Goal: Information Seeking & Learning: Learn about a topic

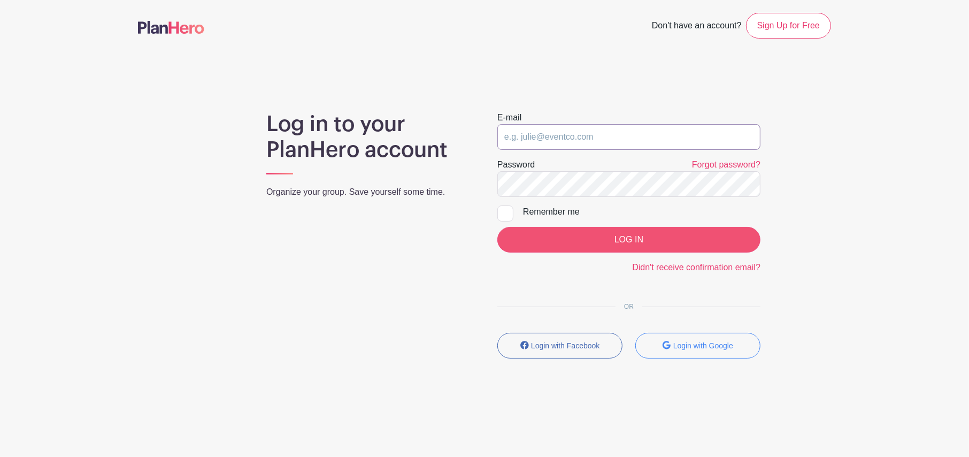
type input "brenda.cress@sttelcom.com"
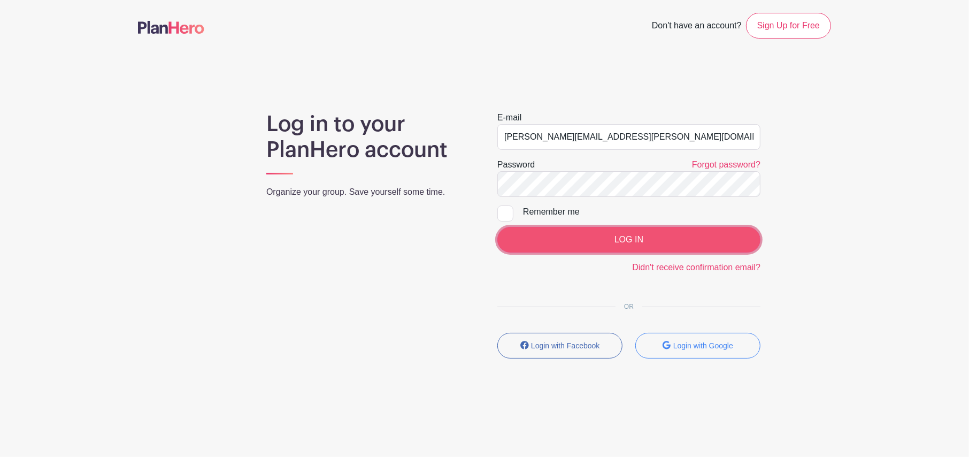
click at [625, 237] on input "LOG IN" at bounding box center [628, 240] width 263 height 26
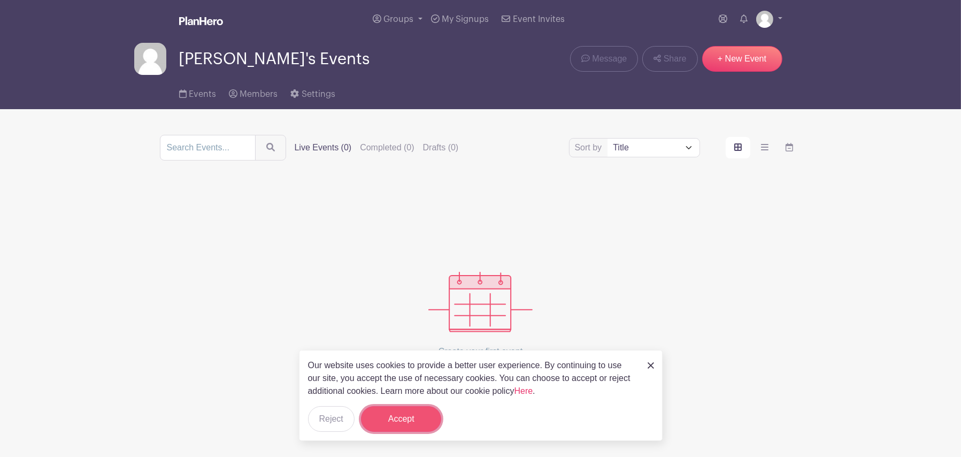
click at [388, 416] on button "Accept" at bounding box center [401, 419] width 80 height 26
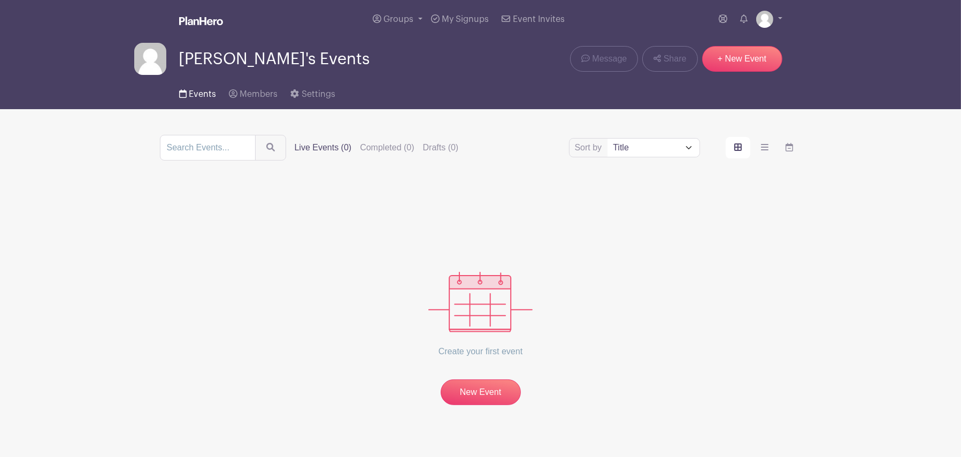
click at [200, 93] on span "Events" at bounding box center [202, 94] width 27 height 9
click at [396, 16] on span "Groups" at bounding box center [399, 19] width 30 height 9
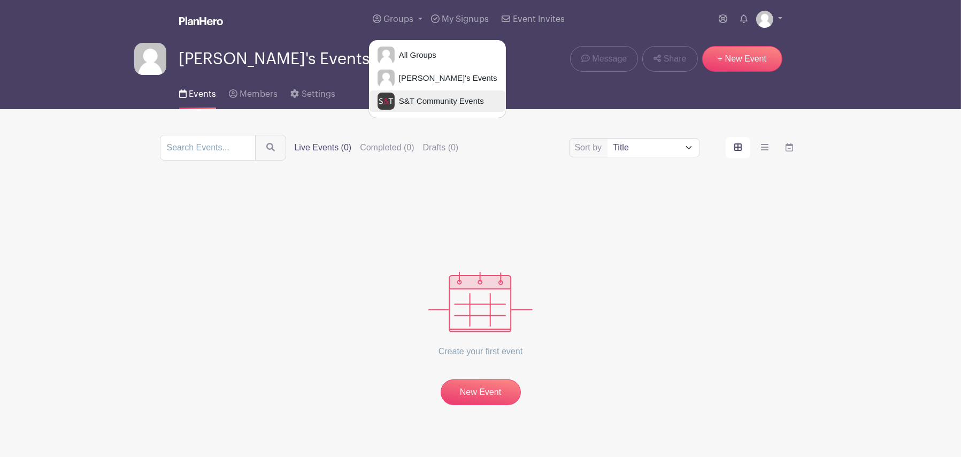
click at [419, 96] on span "S&T Community Events" at bounding box center [439, 101] width 89 height 12
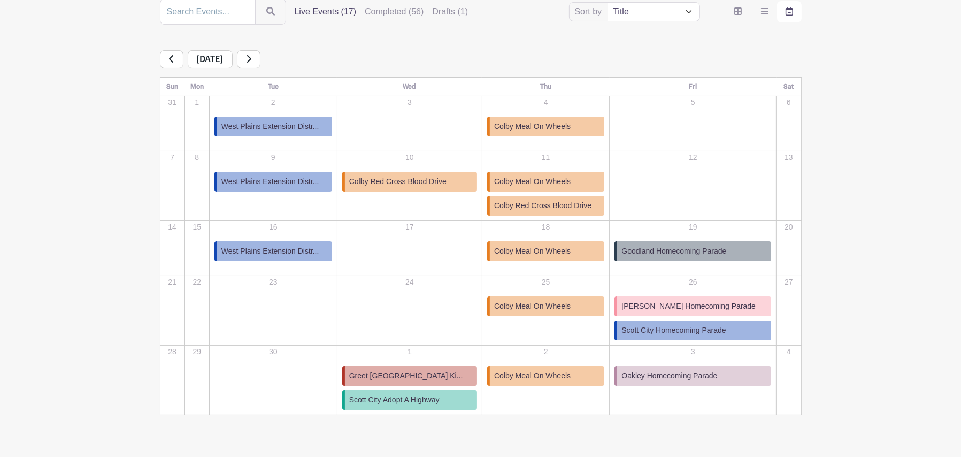
scroll to position [160, 0]
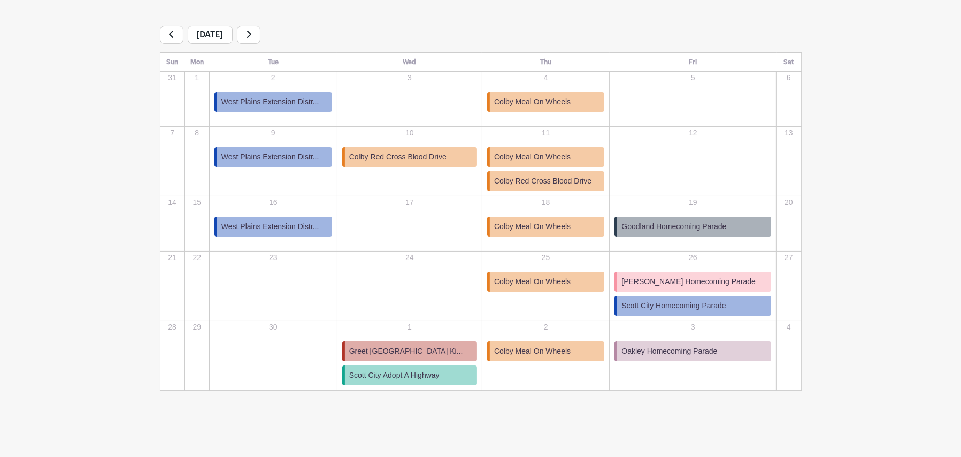
click at [669, 225] on span "Goodland Homecoming Parade" at bounding box center [674, 226] width 105 height 11
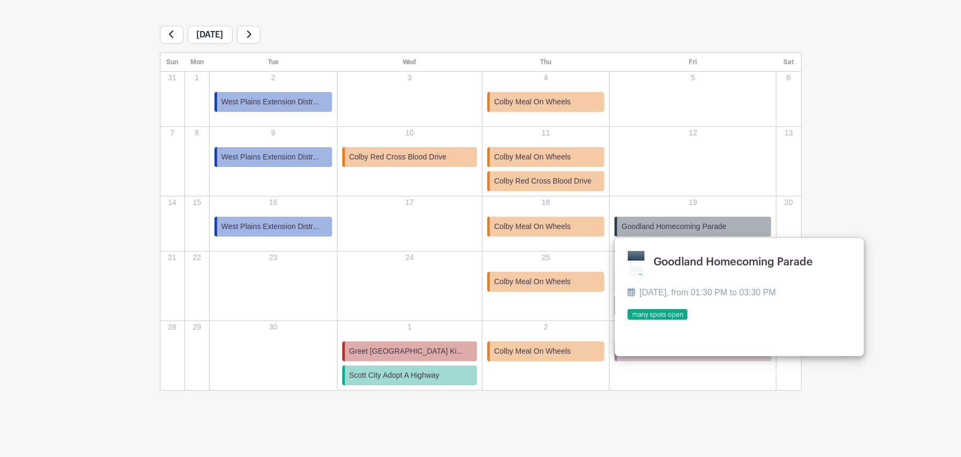
click at [628, 320] on link at bounding box center [628, 320] width 0 height 0
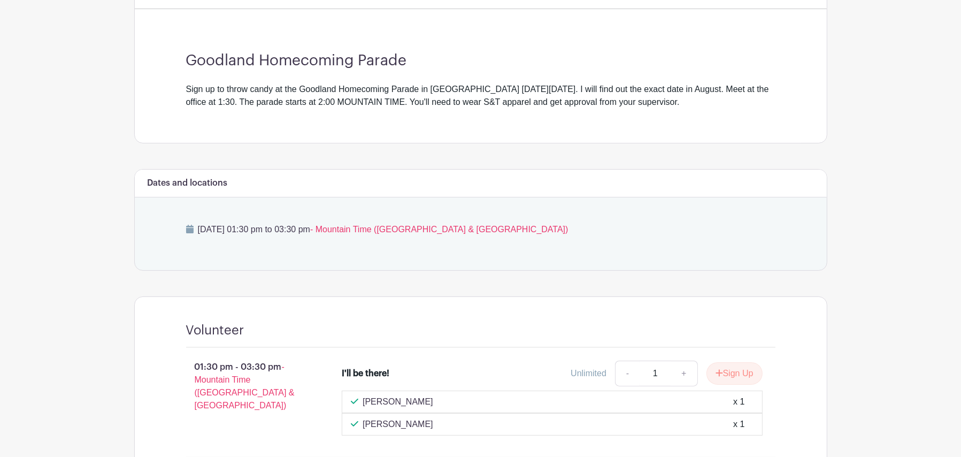
scroll to position [356, 0]
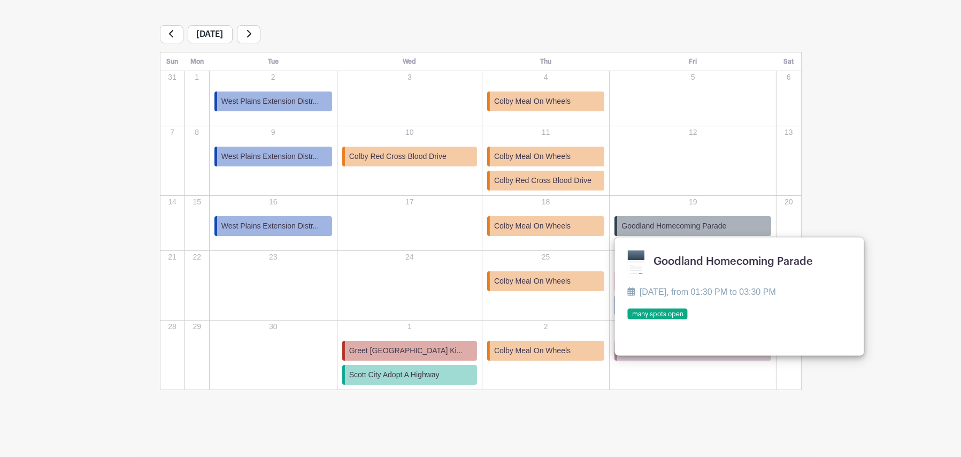
scroll to position [160, 0]
click at [850, 209] on main "Groups All Groups Brenda's Events S&T Community Events My Signups Event Invites…" at bounding box center [480, 149] width 961 height 618
click at [294, 357] on div "30" at bounding box center [273, 347] width 126 height 53
click at [544, 377] on td "2 Colby Meal On Wheels Colby Meal On Wheels Thursday, October 2 2025, from 10:3…" at bounding box center [545, 356] width 127 height 70
click at [745, 162] on div "12" at bounding box center [692, 153] width 165 height 53
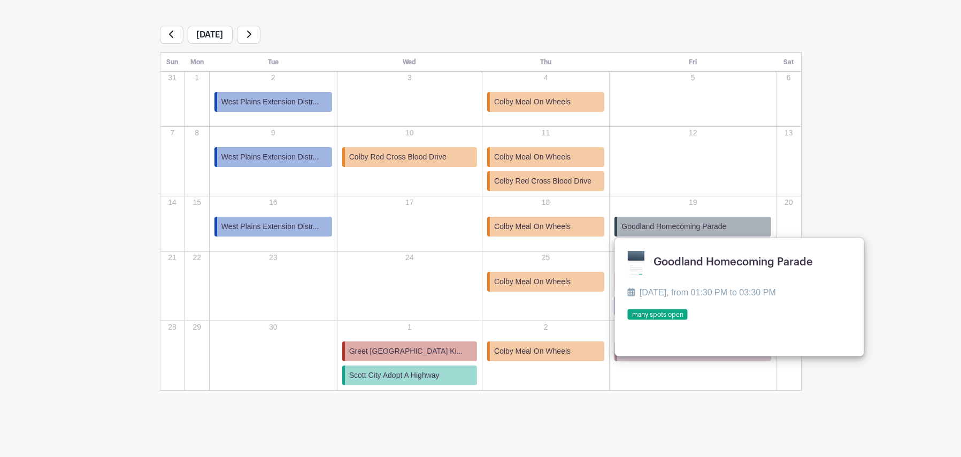
click at [628, 320] on link at bounding box center [628, 320] width 0 height 0
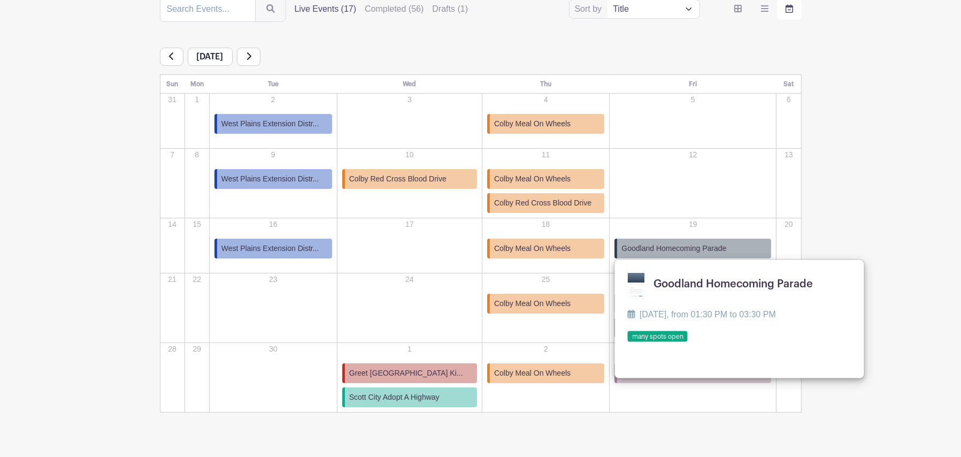
scroll to position [160, 0]
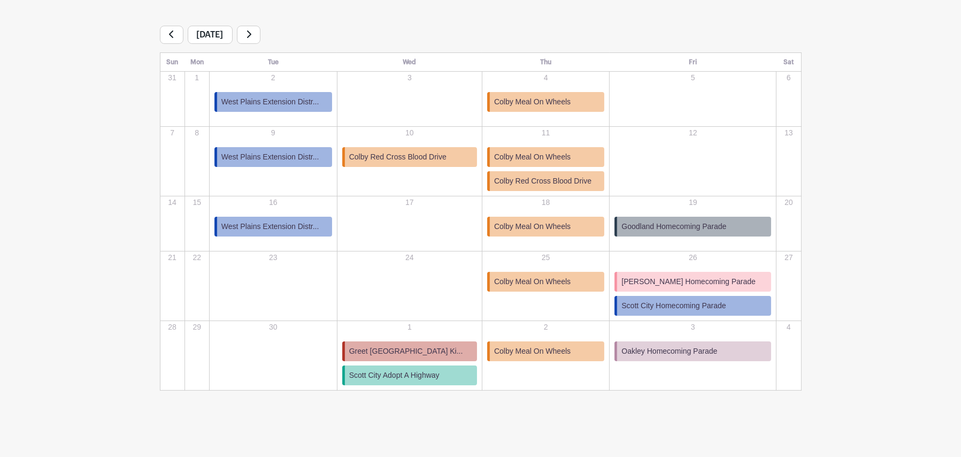
click at [674, 281] on span "[PERSON_NAME] Homecoming Parade" at bounding box center [689, 281] width 134 height 11
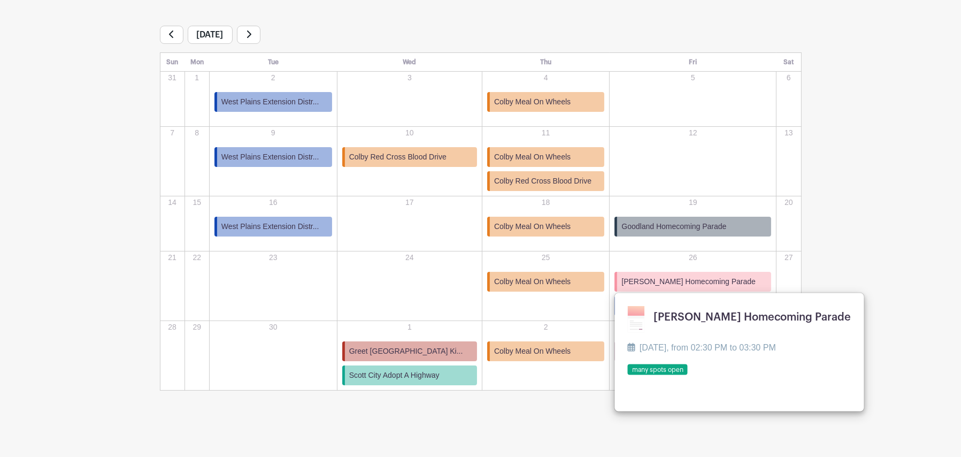
click at [628, 375] on link at bounding box center [628, 375] width 0 height 0
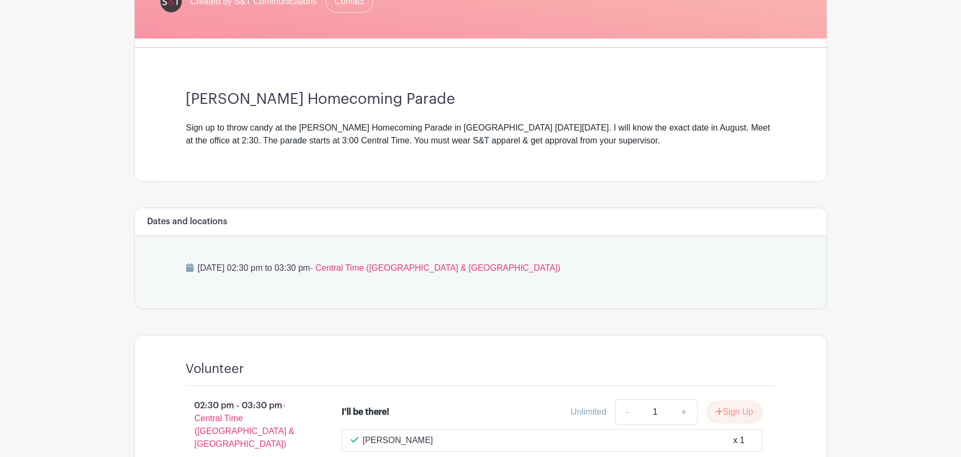
scroll to position [346, 0]
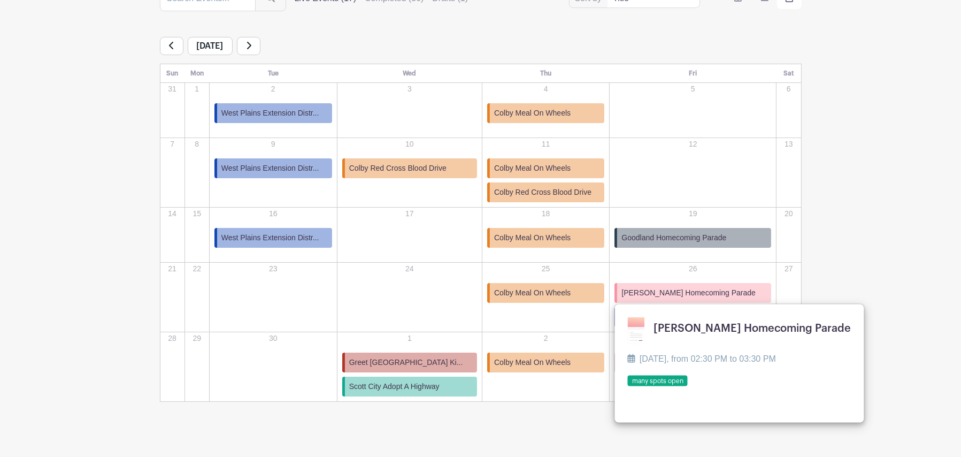
scroll to position [160, 0]
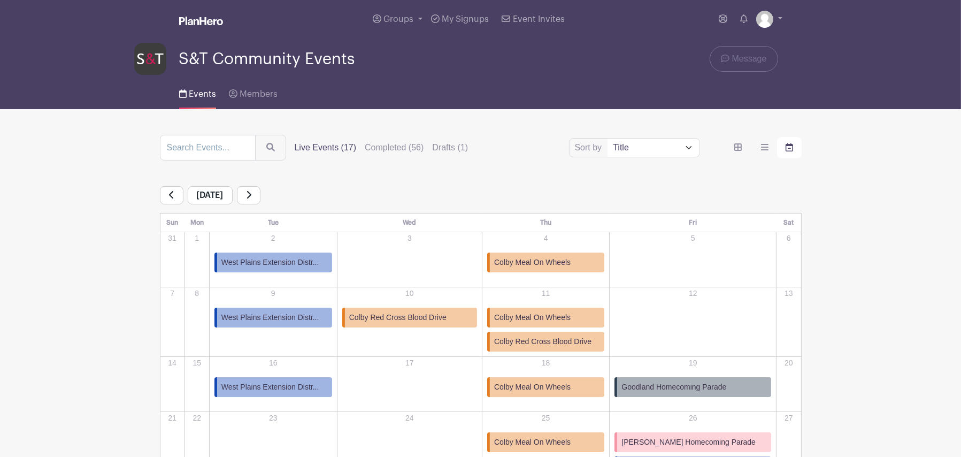
click at [251, 197] on icon at bounding box center [248, 194] width 5 height 9
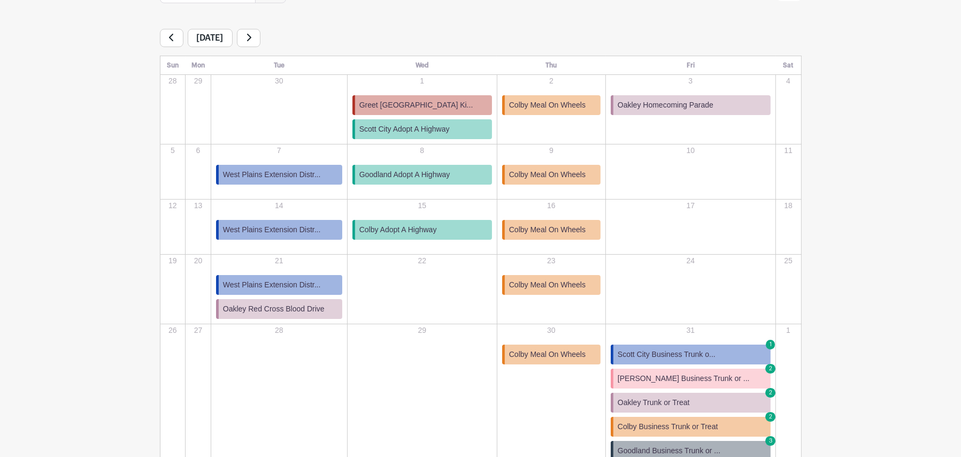
scroll to position [178, 0]
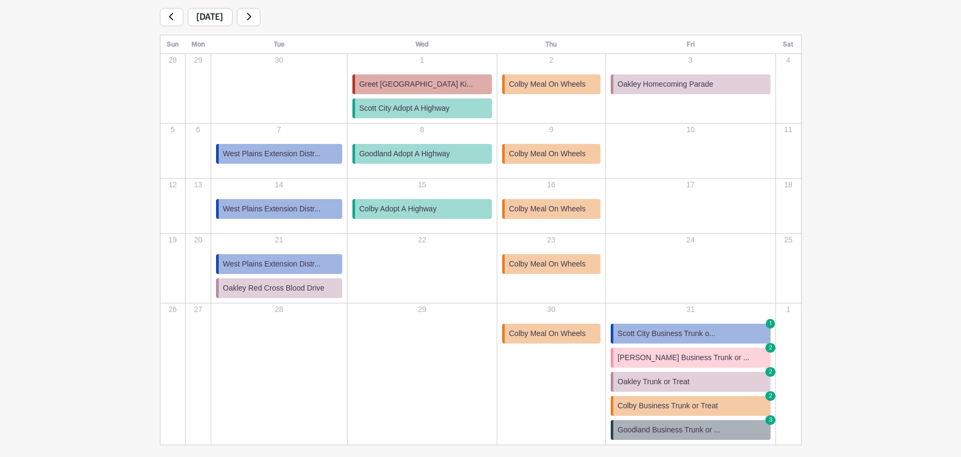
click at [678, 359] on span "Brewster Business Trunk or ..." at bounding box center [684, 357] width 132 height 11
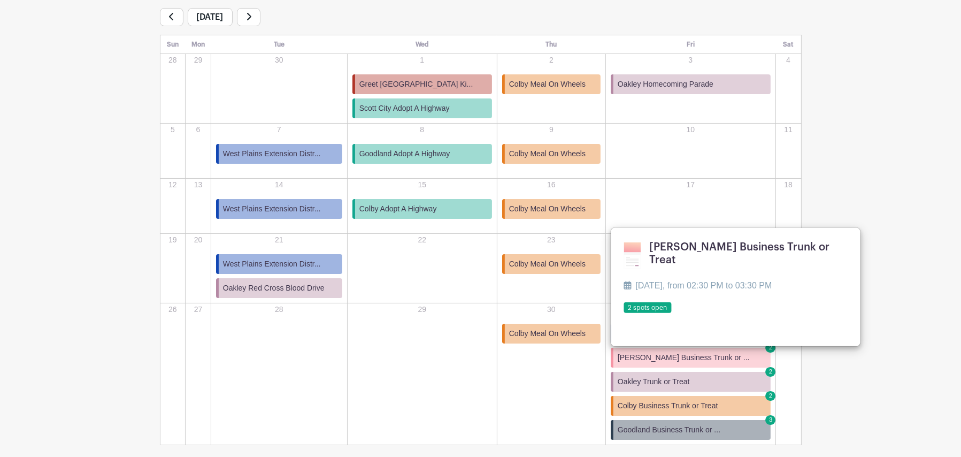
click at [624, 313] on link at bounding box center [624, 313] width 0 height 0
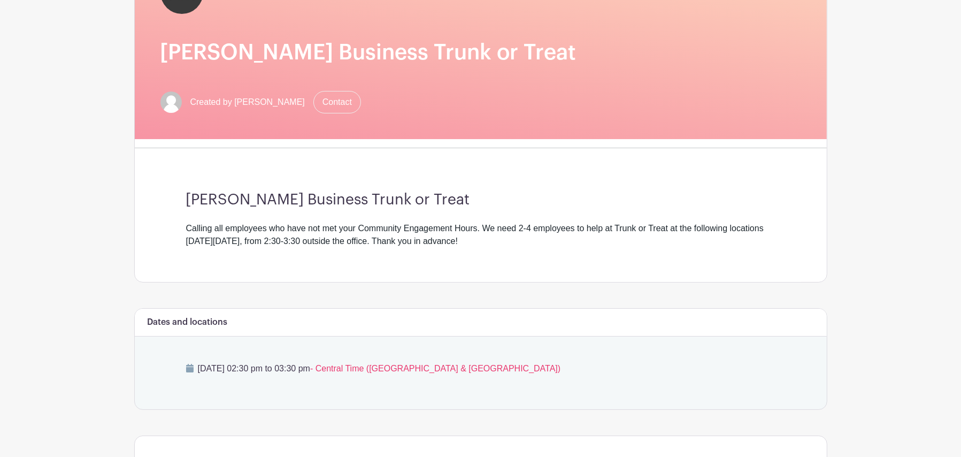
scroll to position [101, 0]
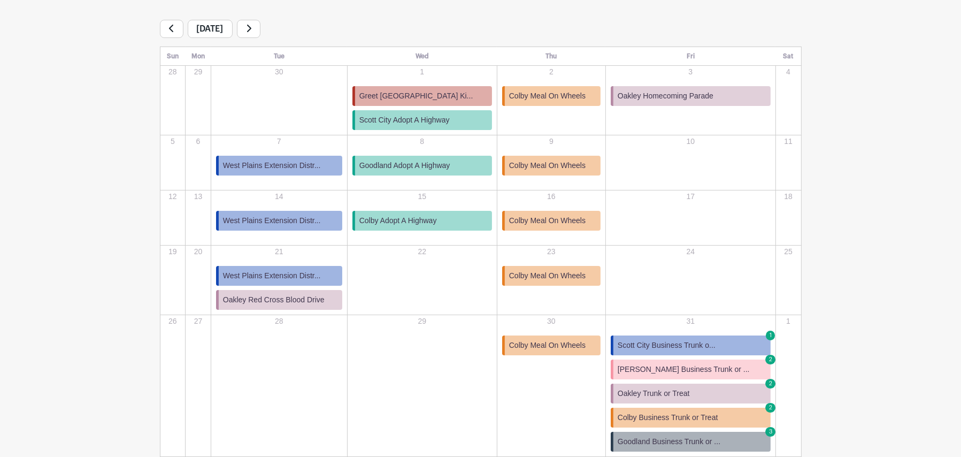
scroll to position [143, 0]
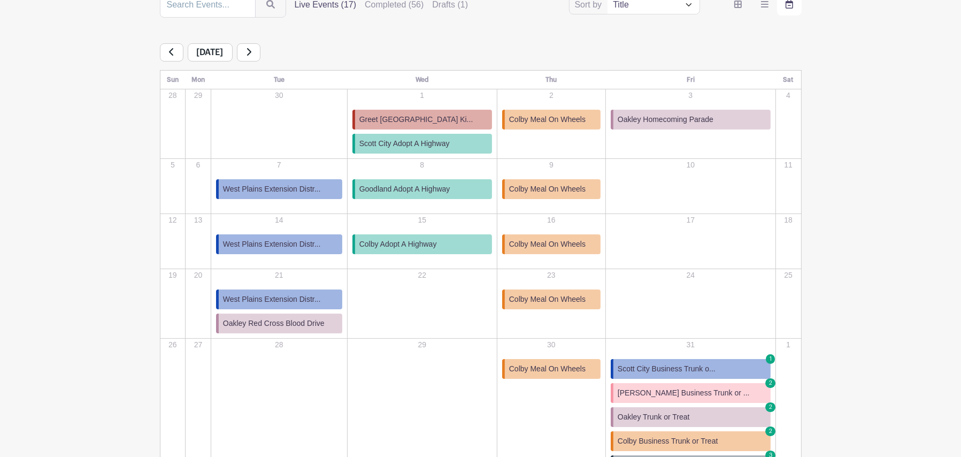
click at [251, 52] on icon at bounding box center [248, 52] width 5 height 9
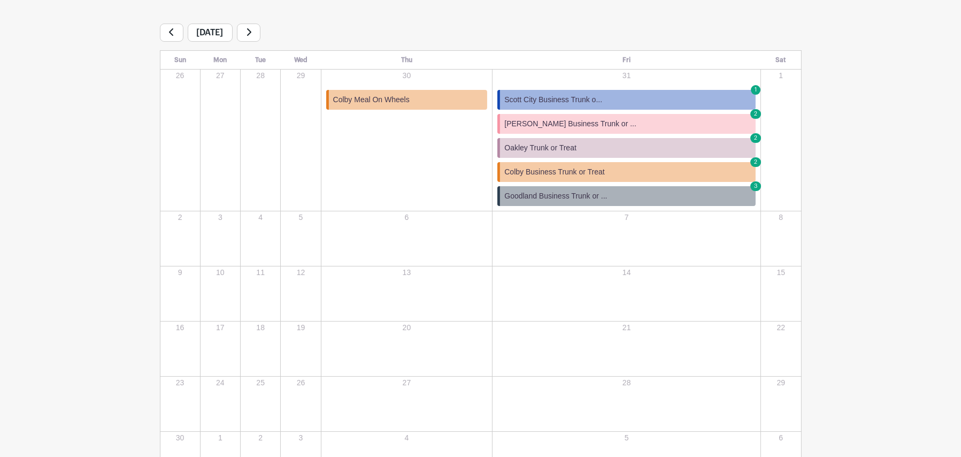
scroll to position [143, 0]
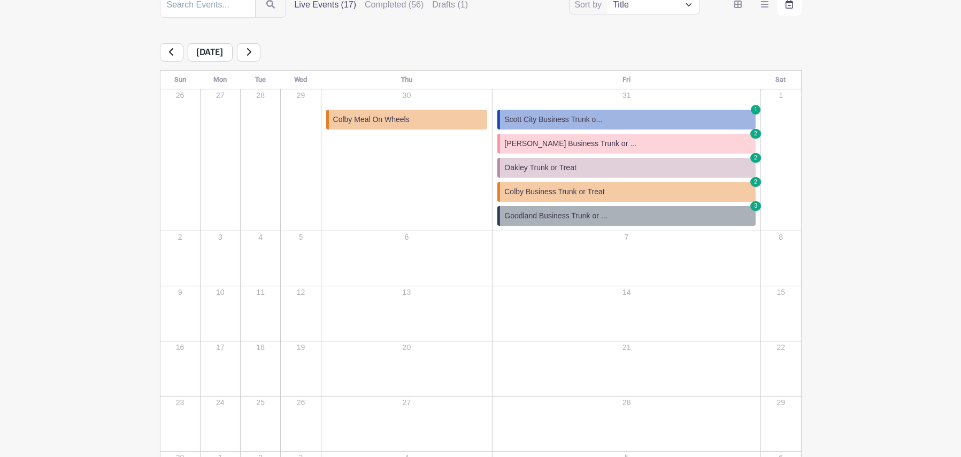
click at [260, 55] on link at bounding box center [249, 52] width 24 height 18
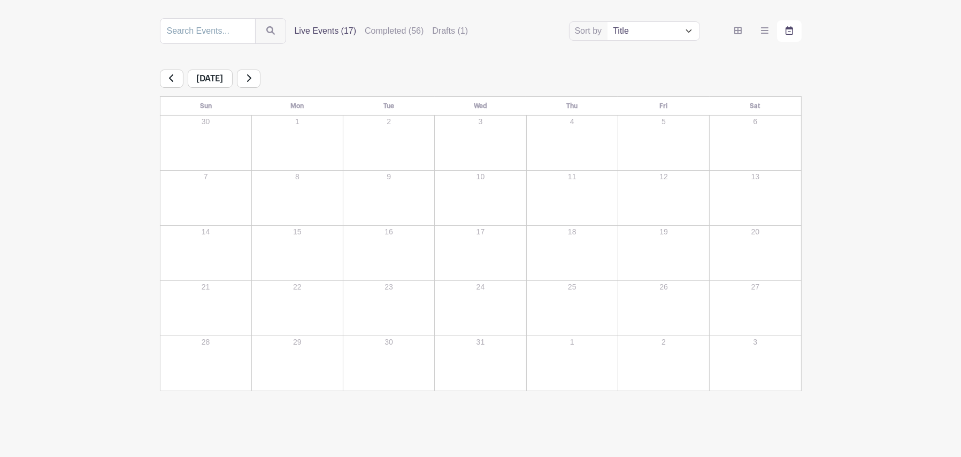
click at [592, 65] on div "Sort by Title Recently modified Newest Upcoming dates Live Events (17) Complete…" at bounding box center [481, 204] width 642 height 373
